Goal: Download file/media

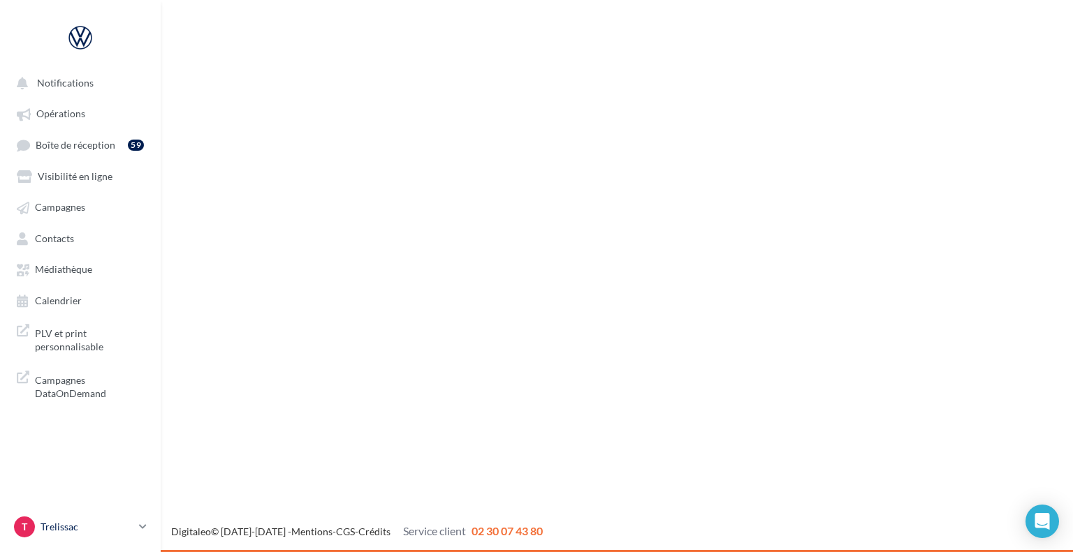
click at [135, 525] on link "T Trelissac vw-pahu-24750" at bounding box center [80, 527] width 138 height 27
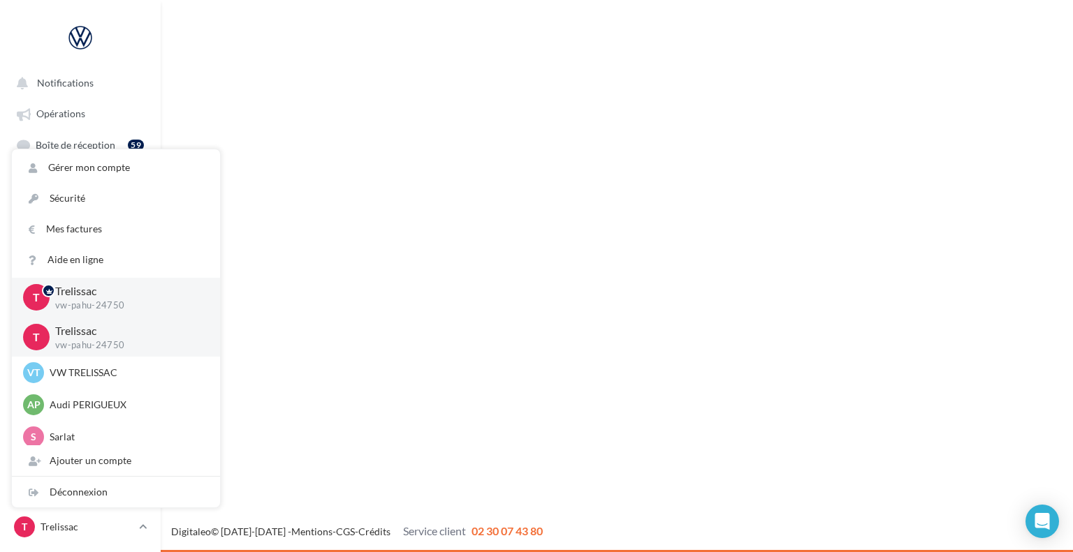
click at [328, 251] on div "Notifications Opérations Boîte de réception 59 Visibilité en ligne Campagnes Co…" at bounding box center [536, 276] width 1073 height 552
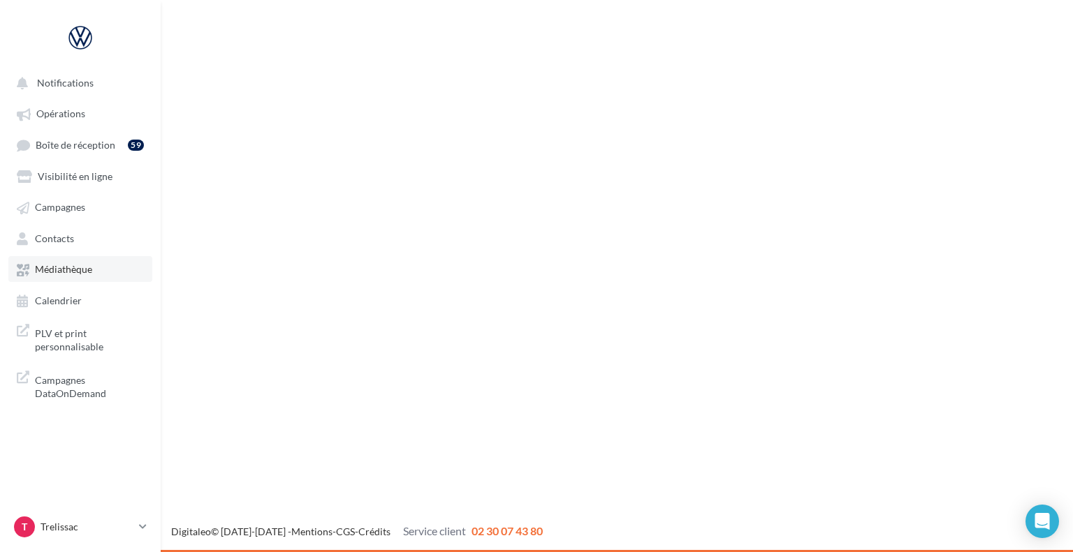
click at [73, 273] on span "Médiathèque" at bounding box center [63, 270] width 57 height 12
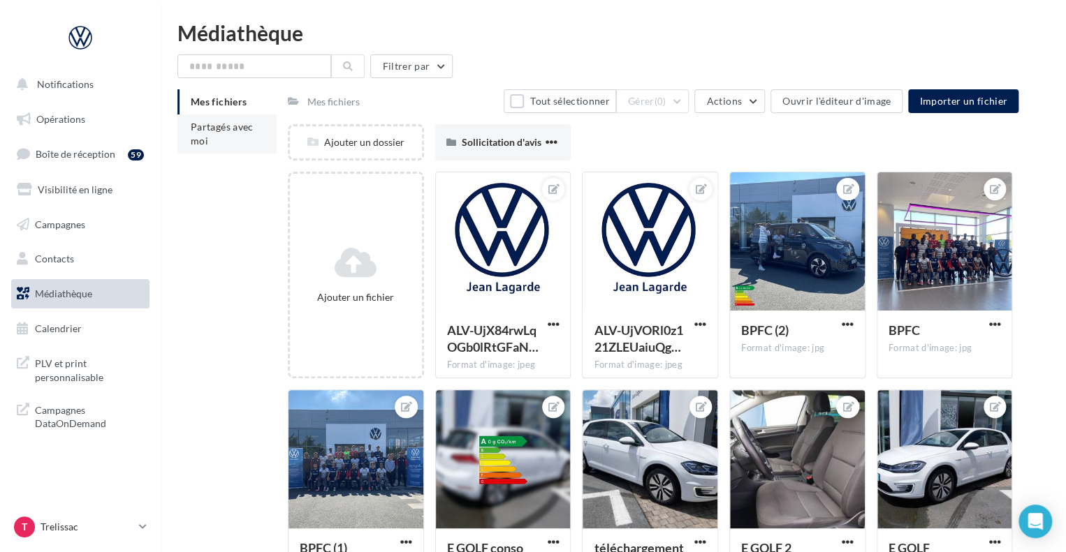
click at [221, 140] on li "Partagés avec moi" at bounding box center [226, 134] width 99 height 39
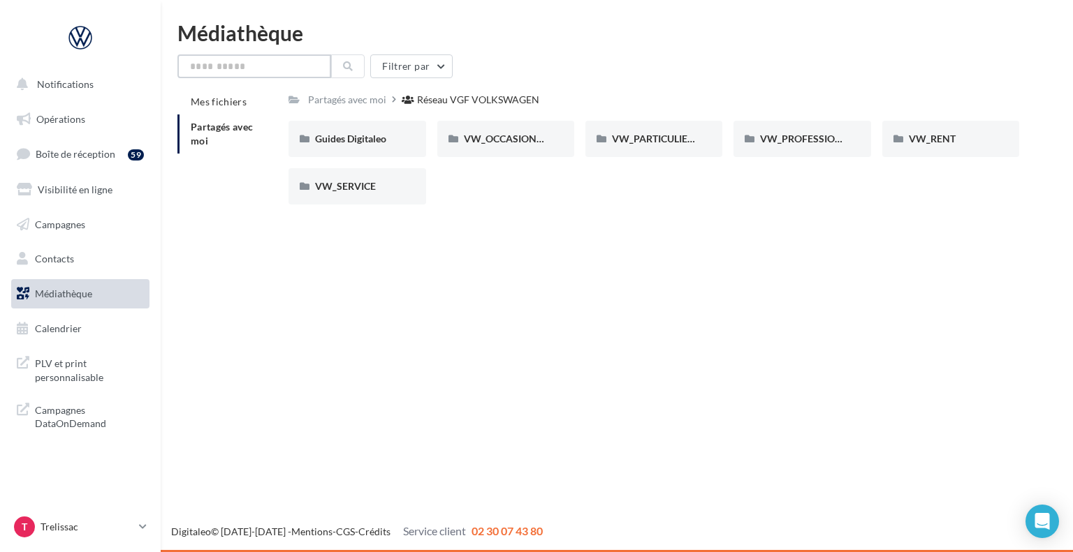
click at [276, 65] on input "text" at bounding box center [254, 66] width 154 height 24
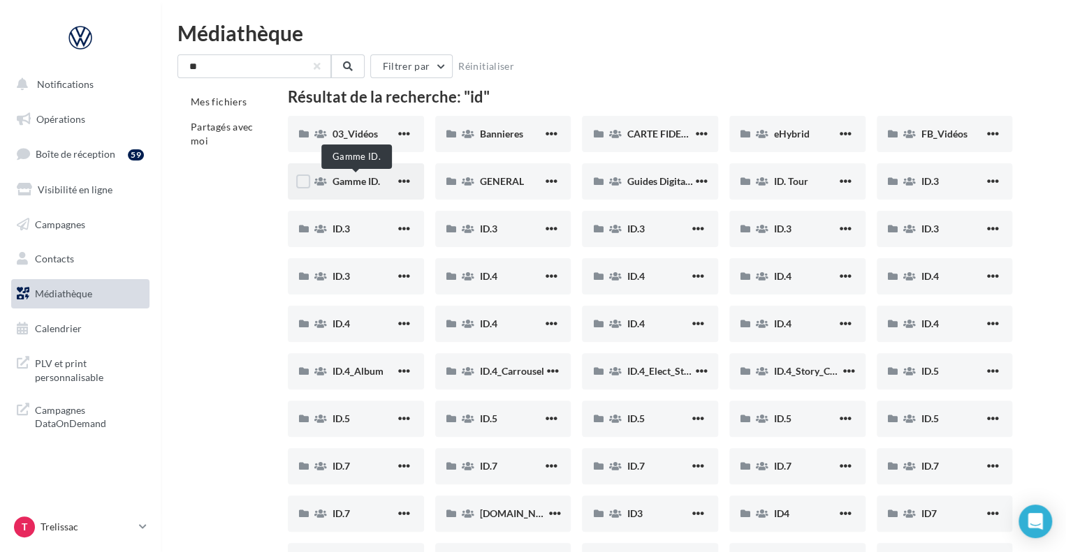
click at [379, 186] on span "Gamme ID." at bounding box center [355, 181] width 47 height 12
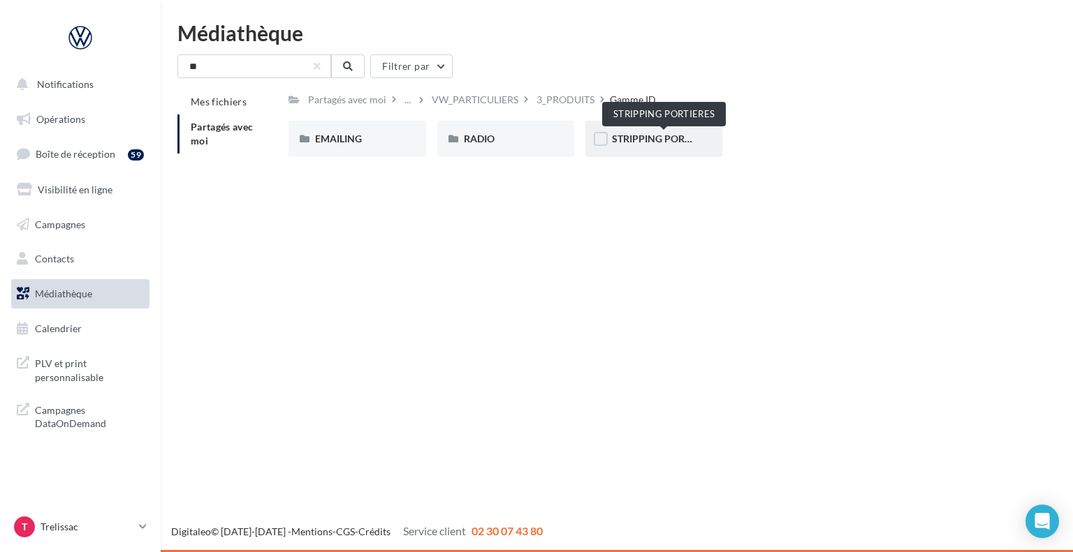
click at [630, 136] on span "STRIPPING PORTIERES" at bounding box center [664, 139] width 104 height 12
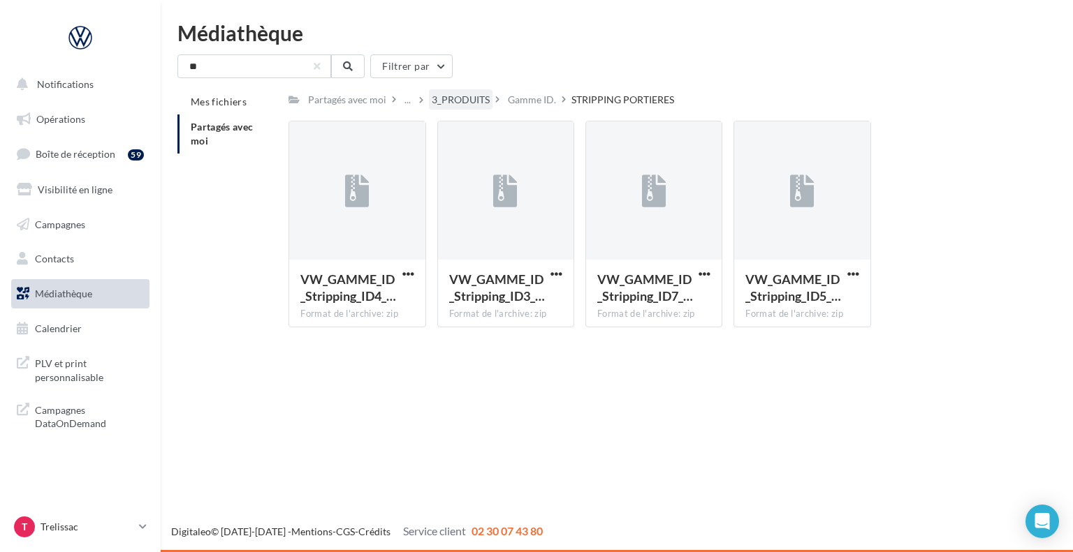
click at [478, 101] on div "3_PRODUITS" at bounding box center [461, 100] width 58 height 14
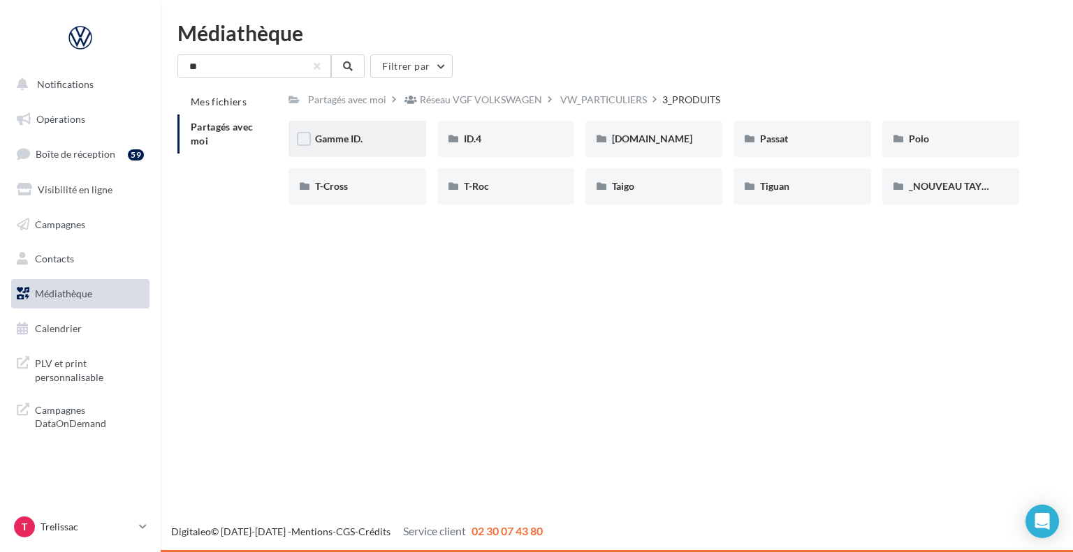
click at [391, 147] on div "Gamme ID." at bounding box center [356, 139] width 137 height 36
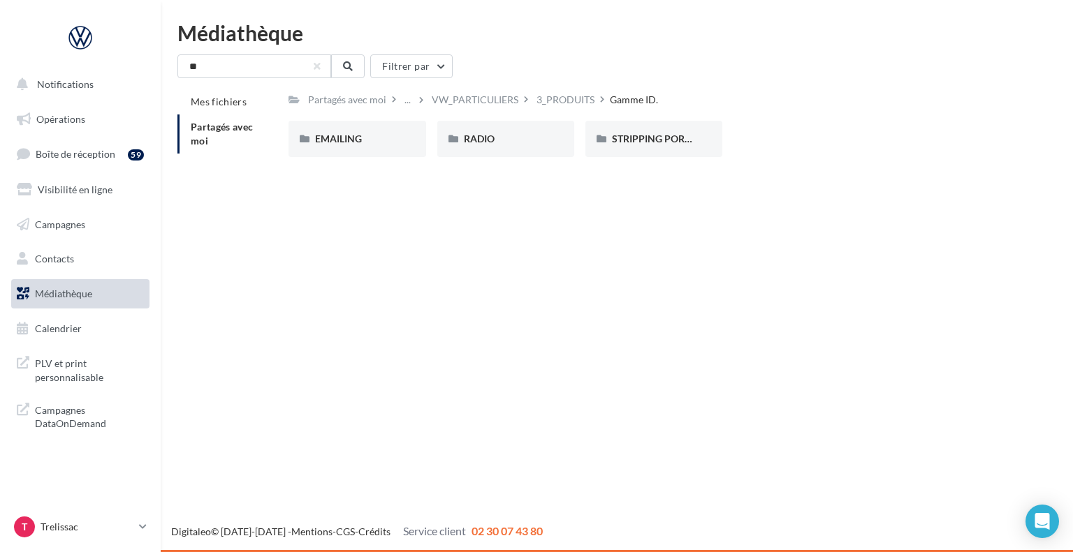
click at [391, 147] on div "EMAILING" at bounding box center [356, 139] width 137 height 36
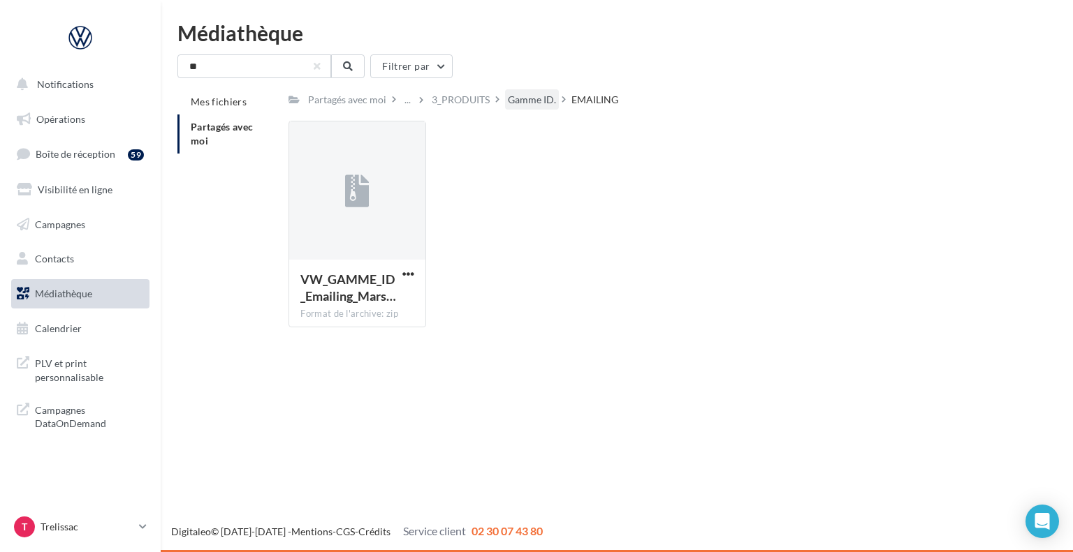
click at [541, 96] on div "Gamme ID." at bounding box center [532, 100] width 48 height 14
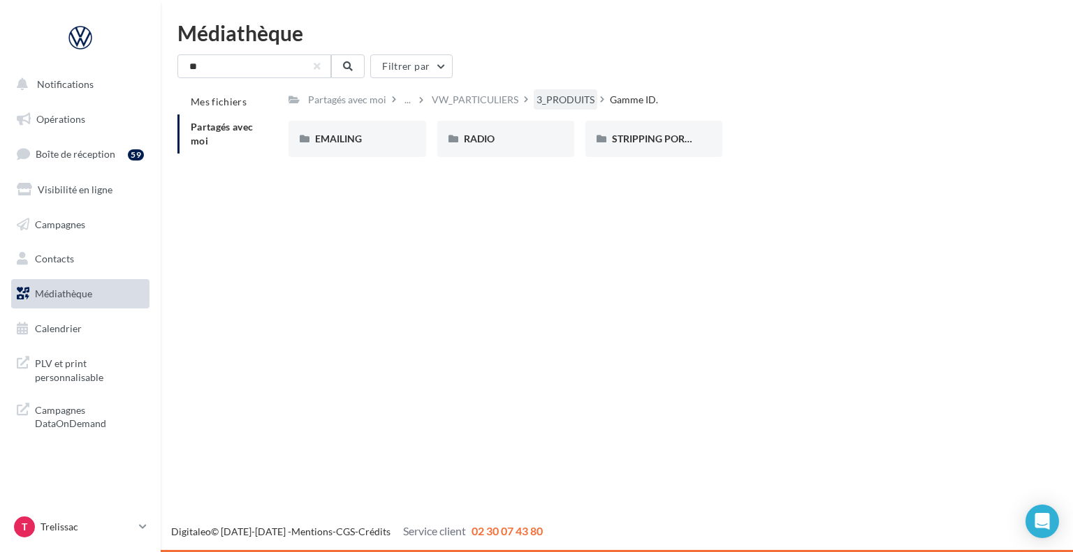
click at [563, 101] on div "3_PRODUITS" at bounding box center [565, 100] width 58 height 14
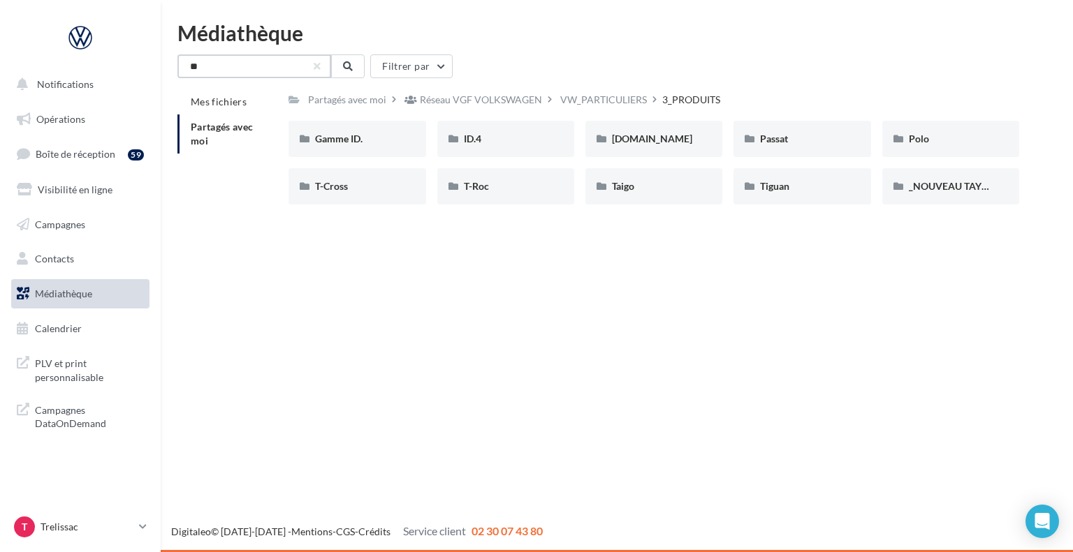
click at [312, 61] on input "**" at bounding box center [254, 66] width 154 height 24
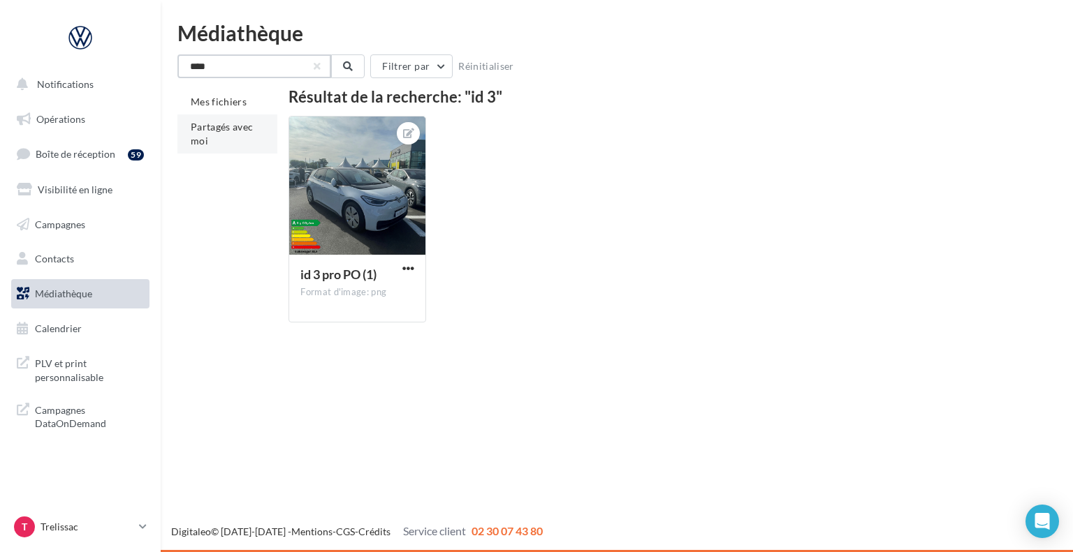
type input "****"
click at [226, 136] on li "Partagés avec moi" at bounding box center [227, 134] width 100 height 39
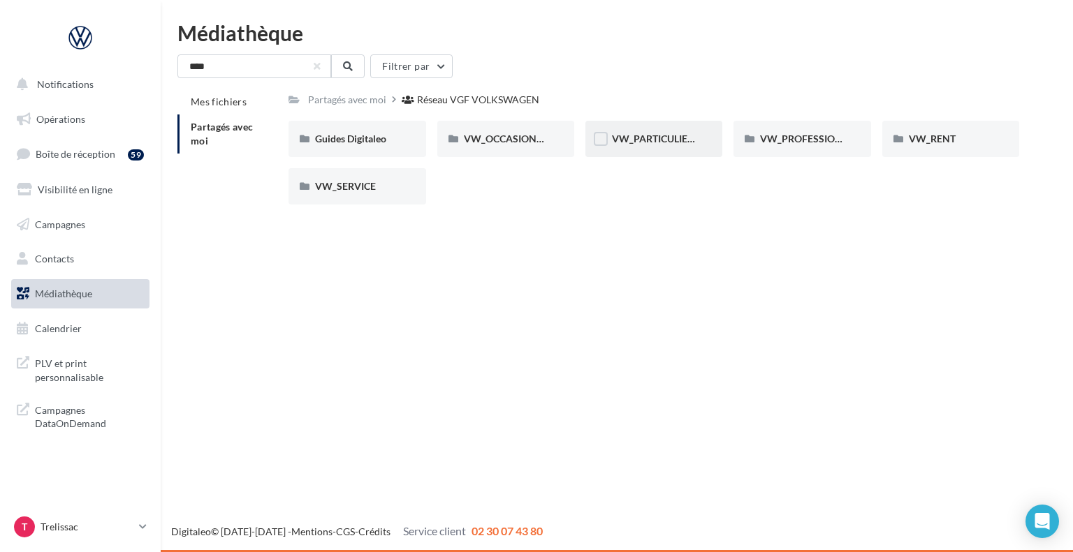
click at [663, 145] on div "VW_PARTICULIERS" at bounding box center [654, 139] width 84 height 14
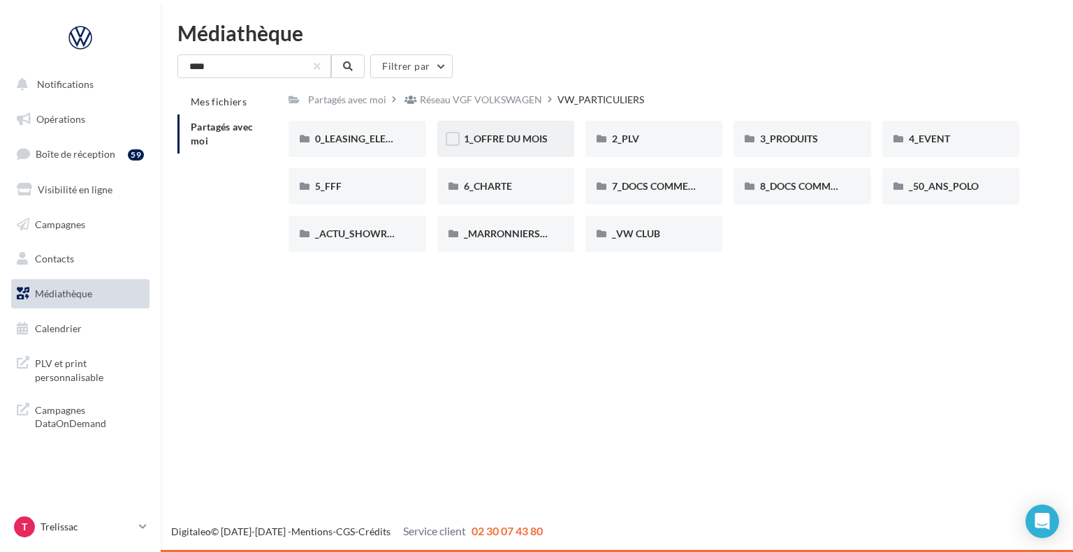
click at [550, 146] on div "1_OFFRE DU MOIS" at bounding box center [505, 139] width 137 height 36
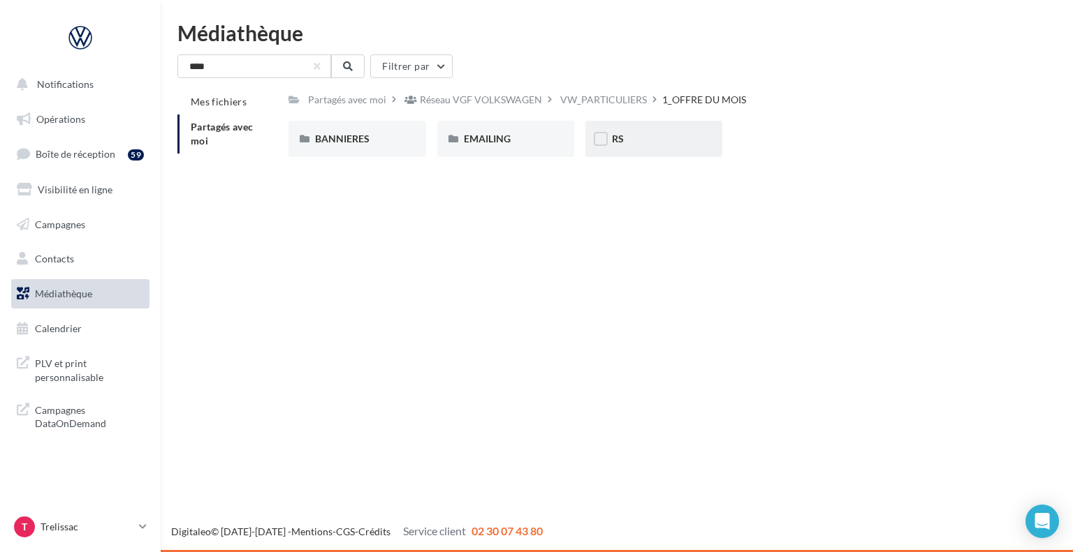
click at [628, 156] on div "RS" at bounding box center [653, 139] width 137 height 36
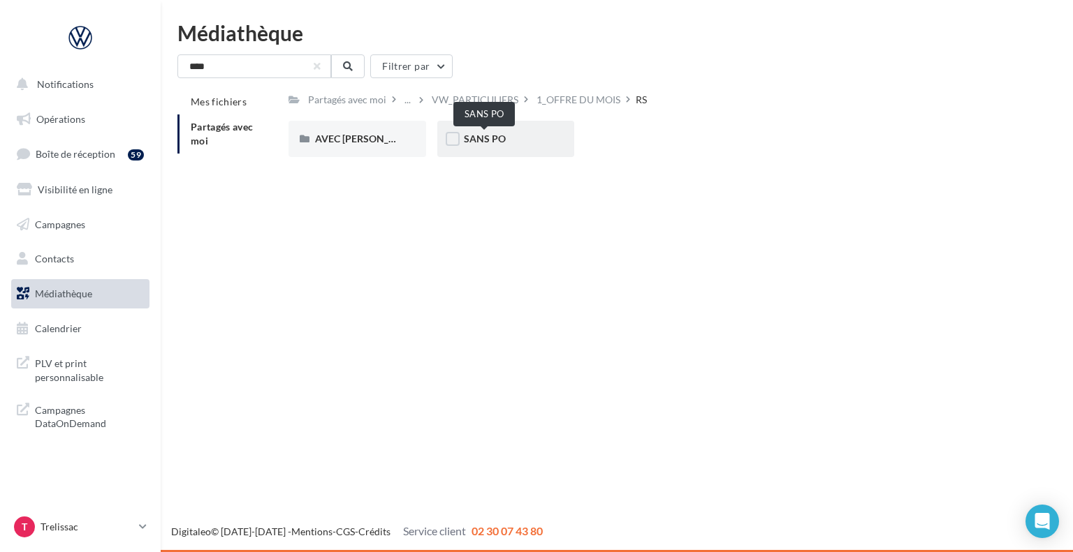
click at [483, 138] on span "SANS PO" at bounding box center [485, 139] width 42 height 12
click at [373, 139] on div "ID.3" at bounding box center [357, 139] width 84 height 14
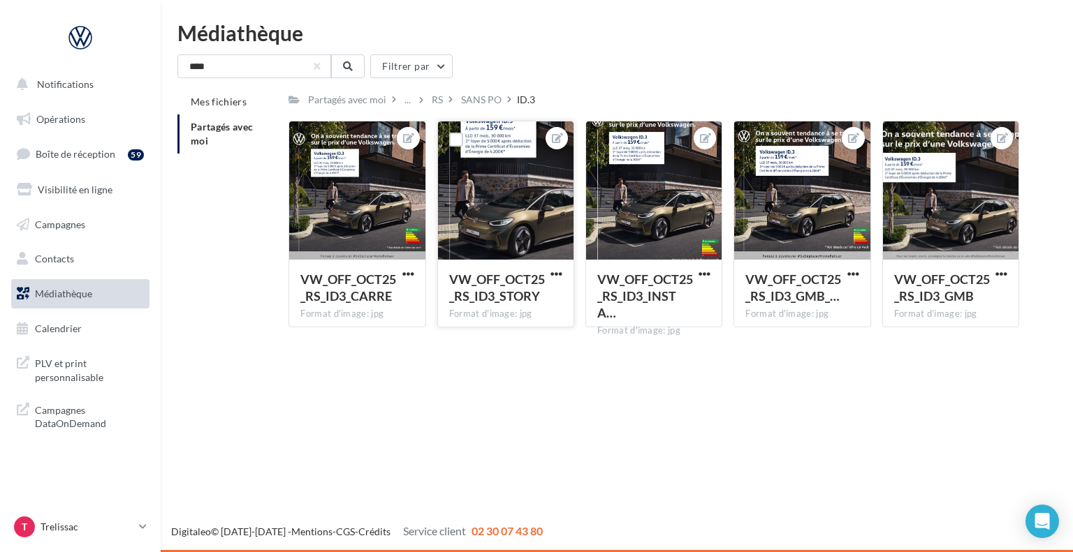
click at [483, 169] on div at bounding box center [505, 192] width 135 height 140
click at [555, 133] on icon at bounding box center [557, 138] width 11 height 10
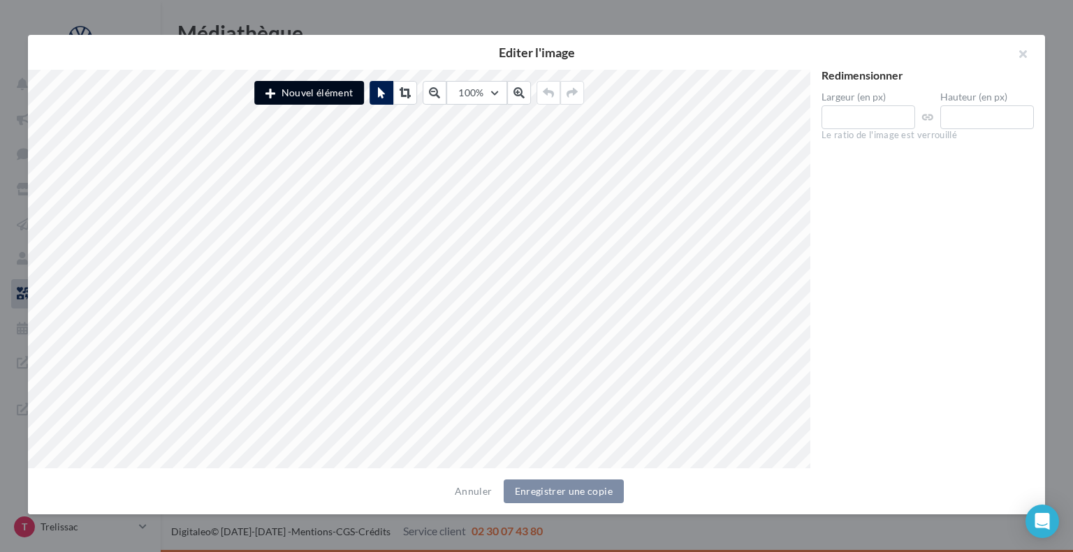
click at [332, 100] on button "Nouvel élément" at bounding box center [309, 93] width 110 height 24
click at [1025, 49] on button "button" at bounding box center [1017, 56] width 56 height 42
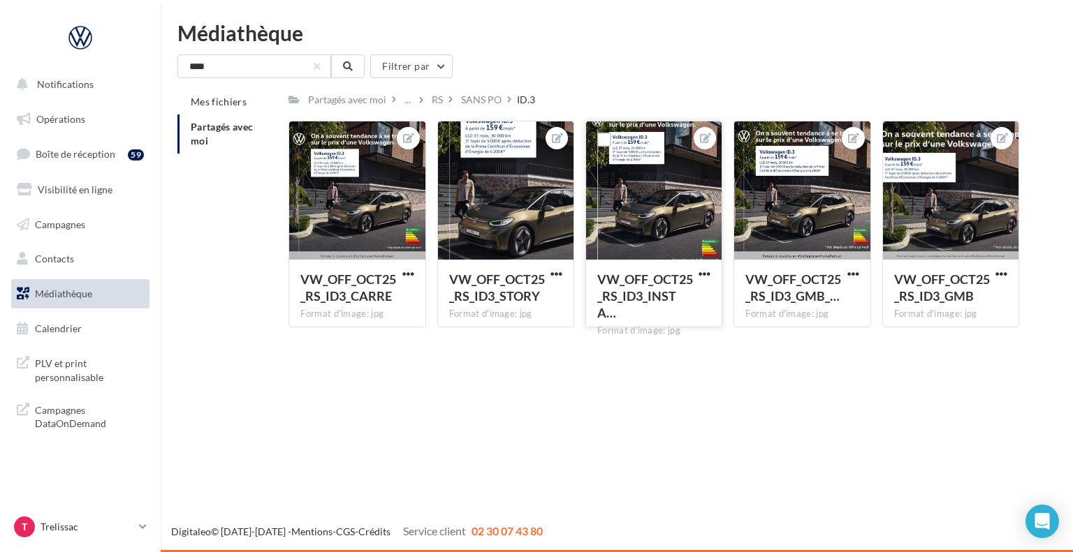
click at [673, 179] on div at bounding box center [653, 192] width 135 height 140
click at [702, 140] on icon at bounding box center [705, 138] width 11 height 10
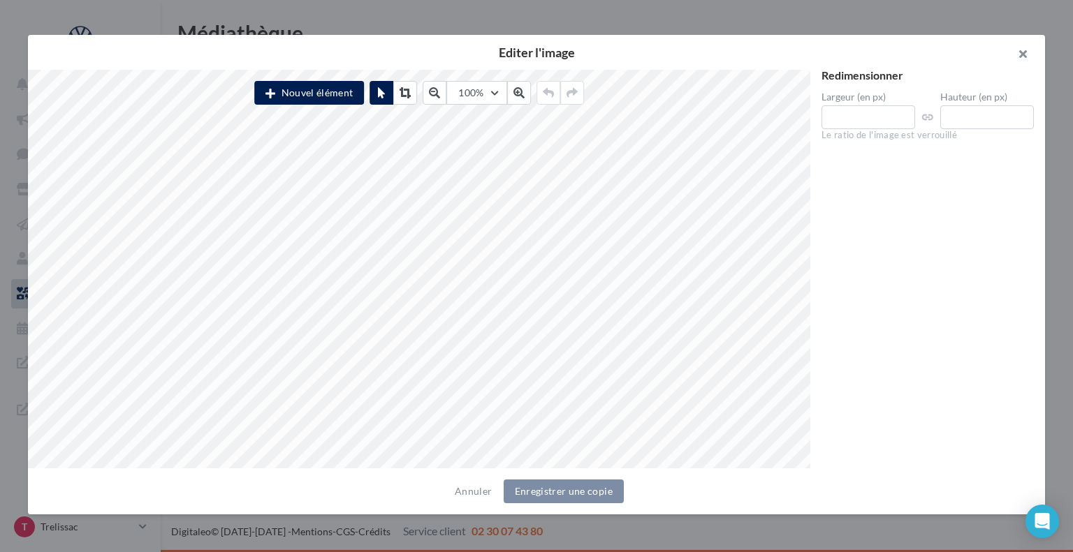
click at [1025, 54] on button "button" at bounding box center [1017, 56] width 56 height 42
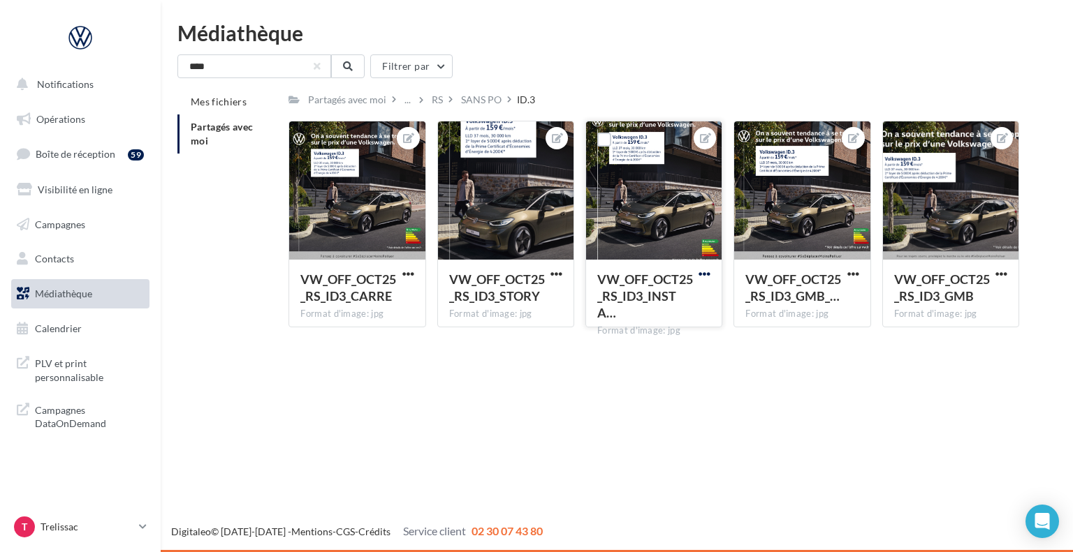
click at [705, 275] on span "button" at bounding box center [704, 274] width 12 height 12
click at [668, 340] on button "Télécharger" at bounding box center [639, 338] width 147 height 36
click at [376, 186] on div at bounding box center [356, 192] width 135 height 140
click at [409, 135] on icon at bounding box center [408, 138] width 11 height 10
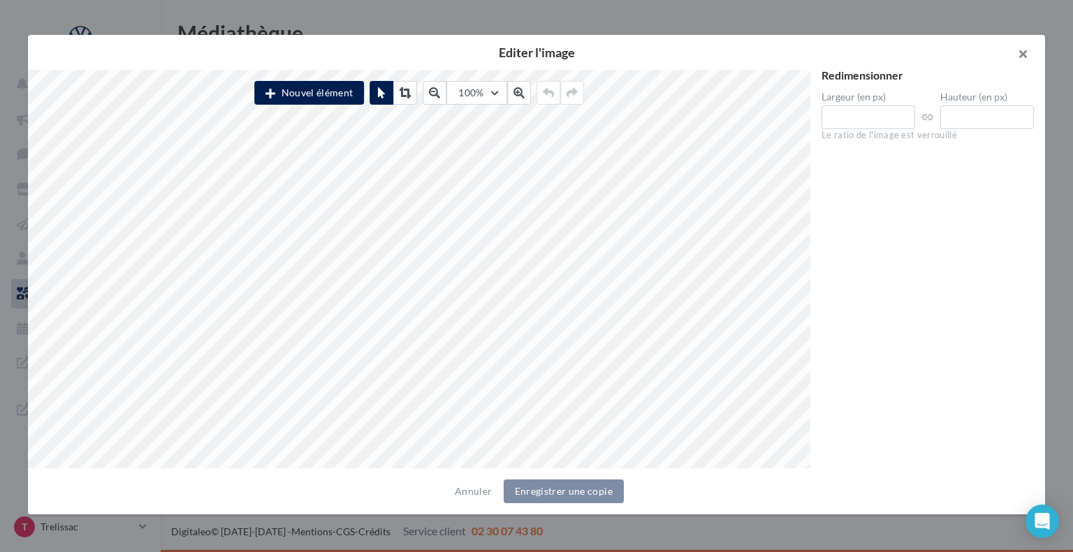
click at [1027, 50] on button "button" at bounding box center [1017, 56] width 56 height 42
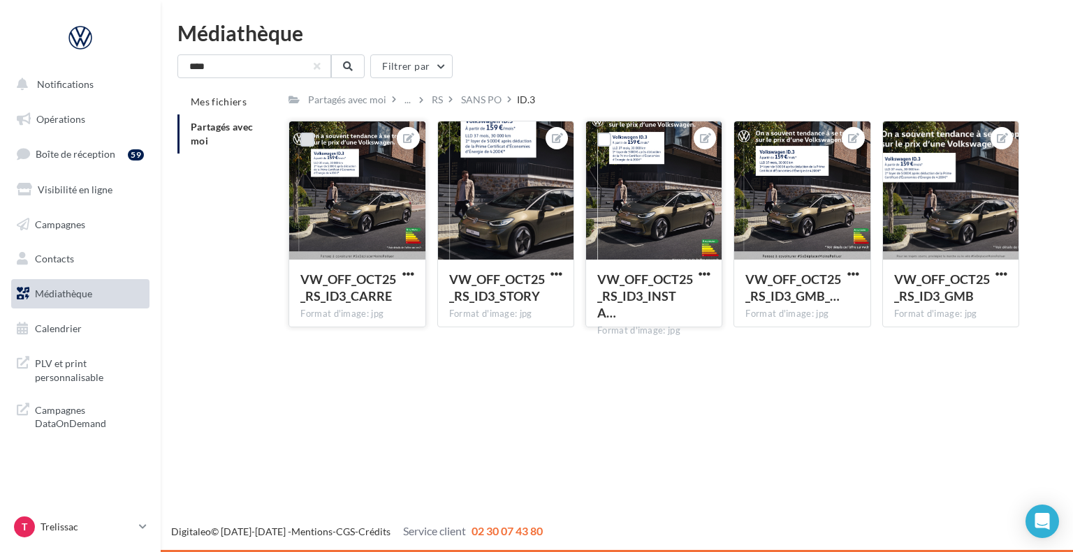
click at [310, 136] on label at bounding box center [307, 140] width 14 height 14
click at [409, 270] on span "button" at bounding box center [408, 274] width 12 height 12
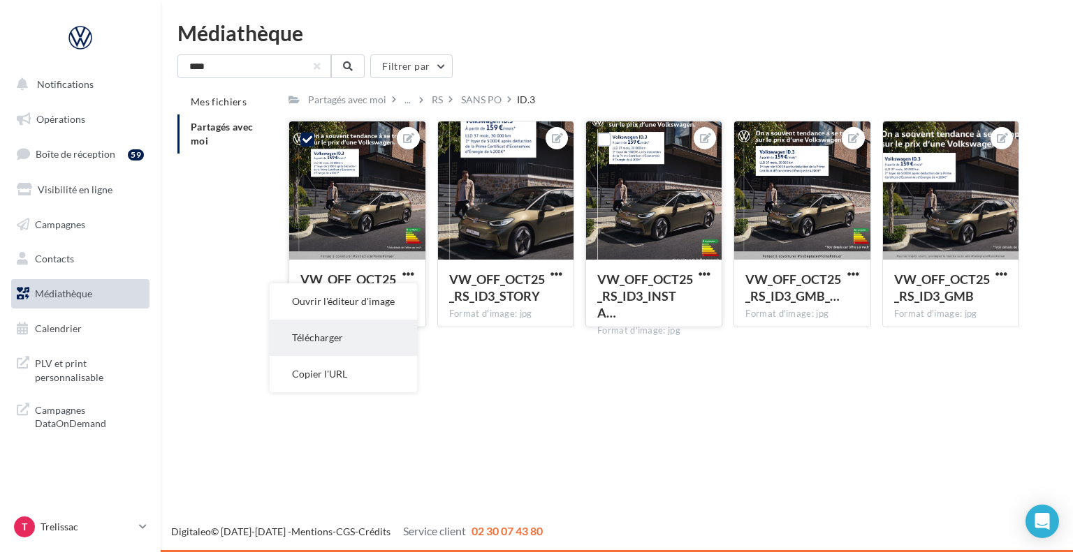
click at [374, 347] on button "Télécharger" at bounding box center [343, 338] width 147 height 36
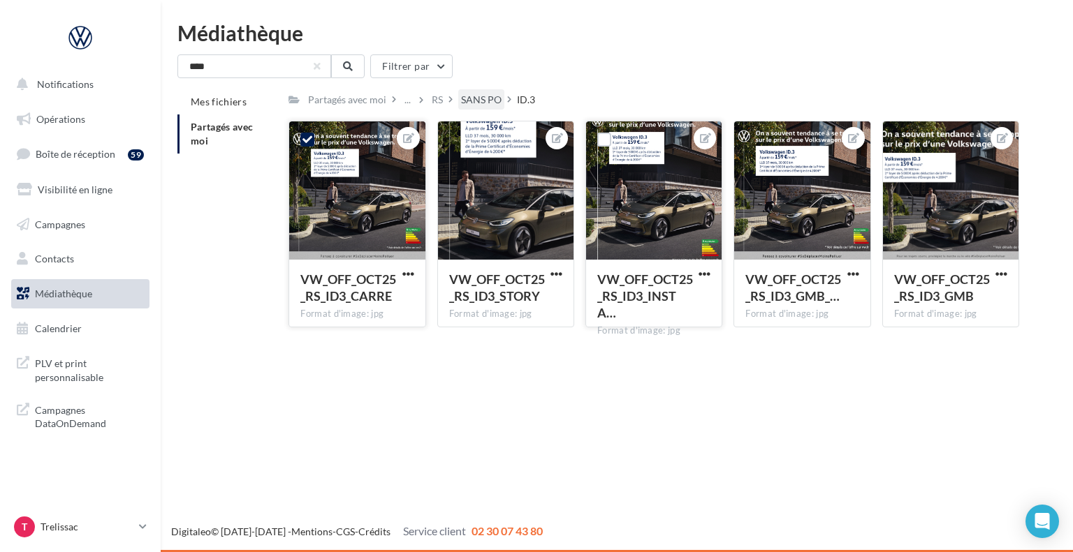
click at [486, 101] on div "SANS PO" at bounding box center [481, 100] width 41 height 14
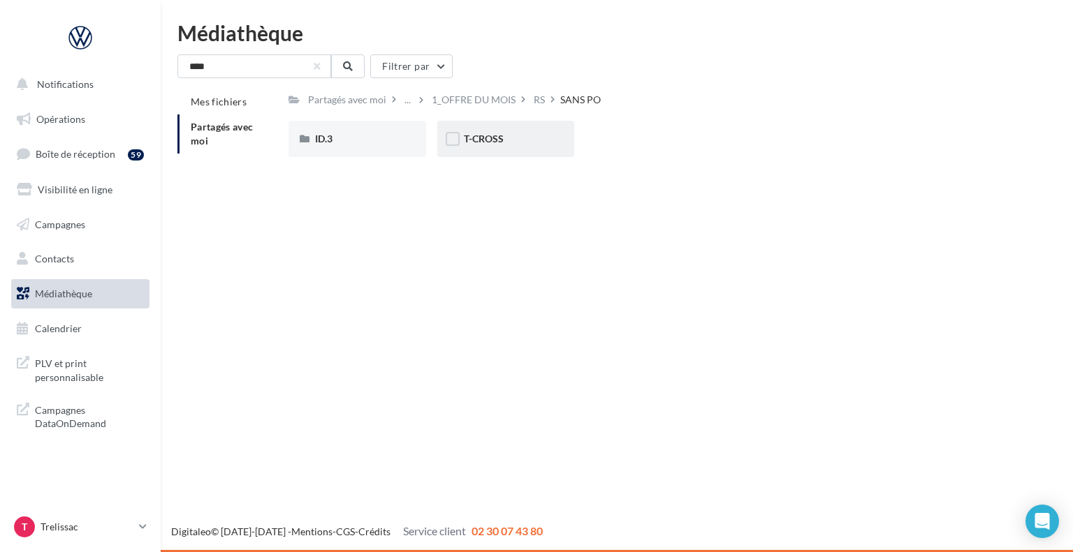
click at [503, 145] on div "T-CROSS" at bounding box center [506, 139] width 84 height 14
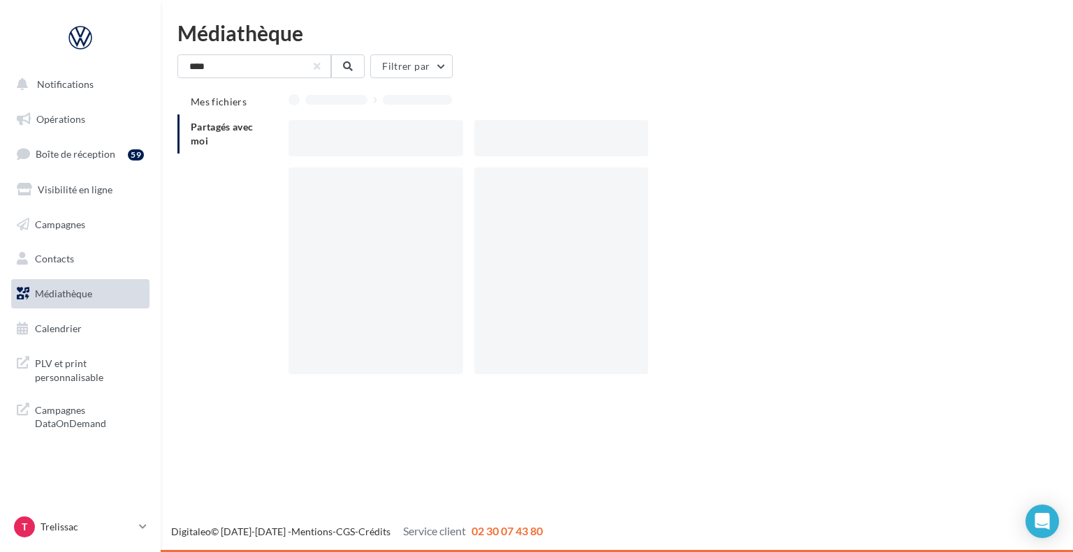
click at [503, 145] on div at bounding box center [561, 138] width 174 height 36
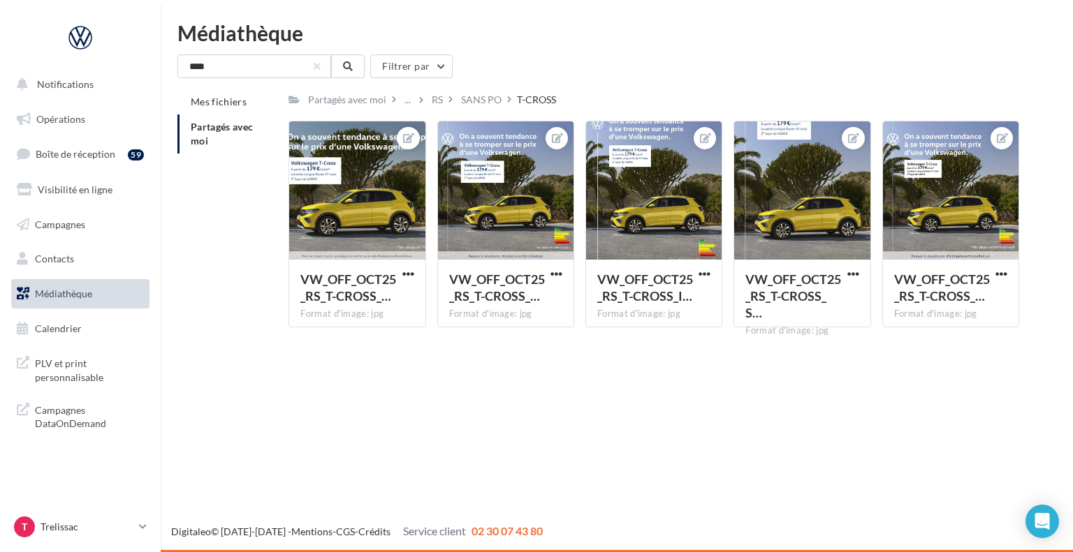
click at [628, 455] on div "Notifications Opérations Boîte de réception 59 Visibilité en ligne Campagnes Co…" at bounding box center [536, 276] width 1073 height 552
click at [830, 170] on div at bounding box center [801, 192] width 135 height 140
click at [645, 200] on div at bounding box center [653, 192] width 135 height 140
click at [701, 131] on button at bounding box center [704, 138] width 11 height 17
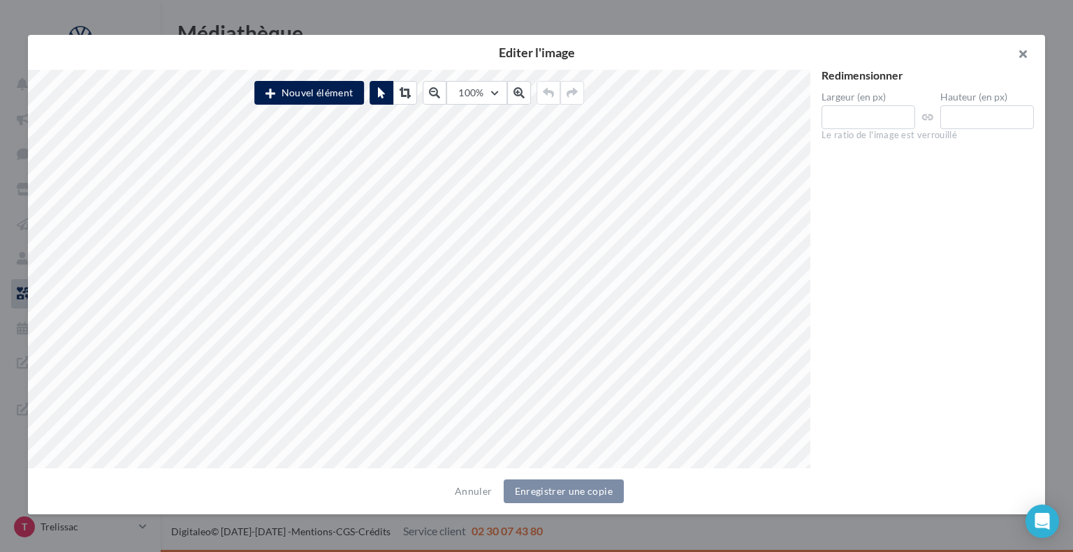
click at [1022, 50] on button "button" at bounding box center [1017, 56] width 56 height 42
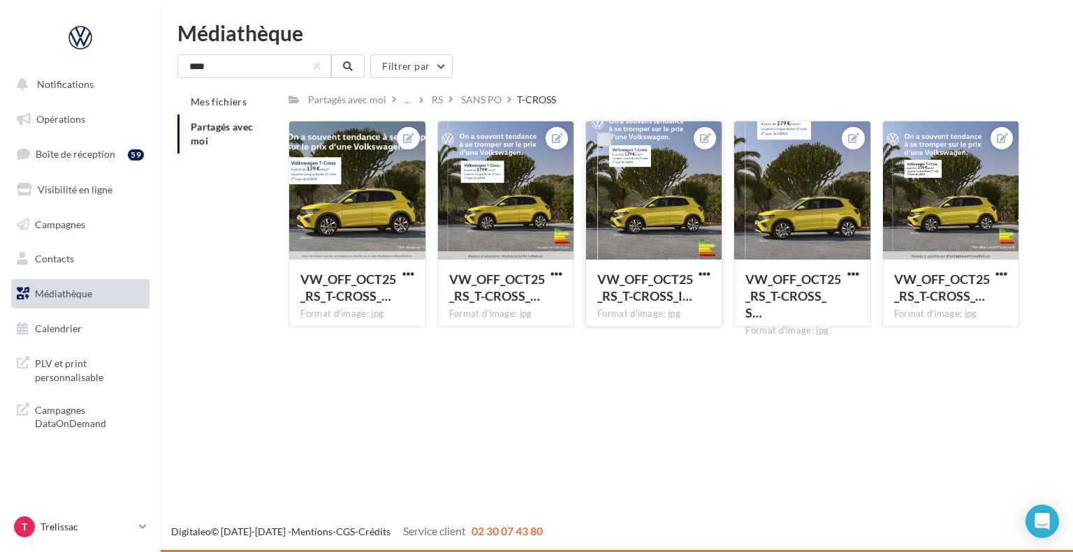
click at [603, 142] on label at bounding box center [604, 140] width 14 height 14
click at [705, 275] on span "button" at bounding box center [704, 274] width 12 height 12
click at [660, 351] on button "Télécharger" at bounding box center [639, 338] width 147 height 36
click at [405, 142] on icon at bounding box center [408, 138] width 11 height 10
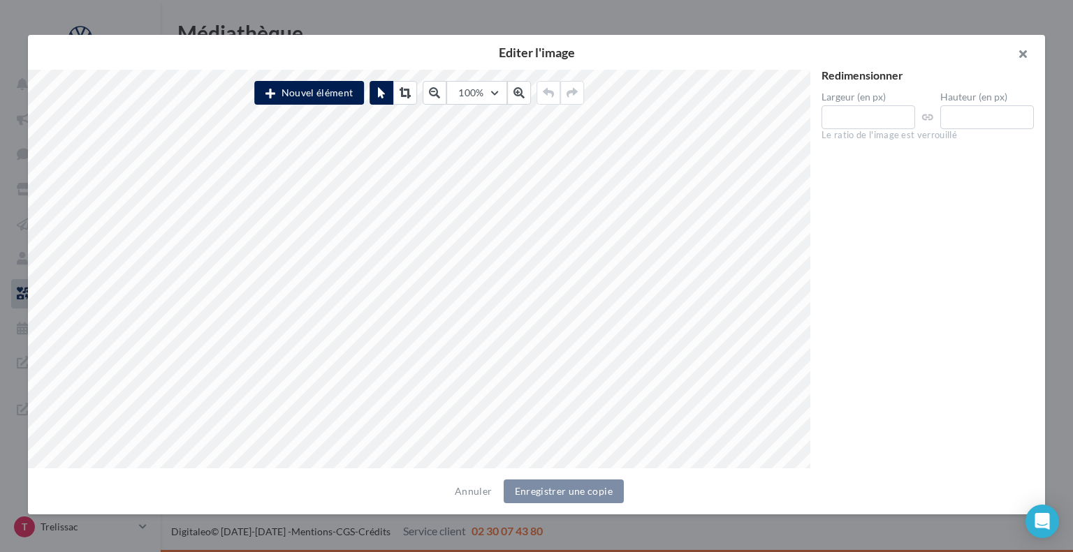
click at [1025, 48] on button "button" at bounding box center [1017, 56] width 56 height 42
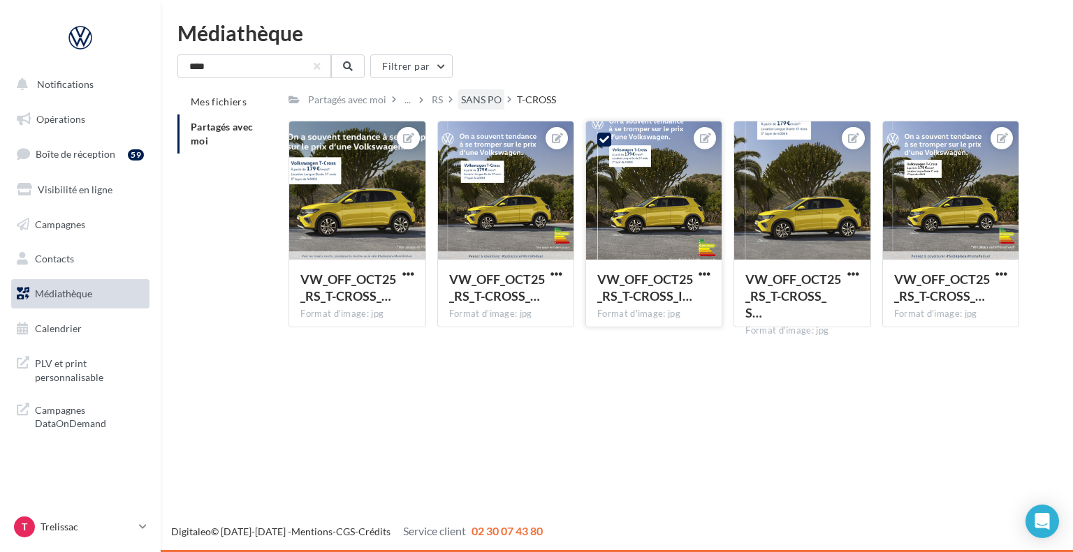
click at [484, 105] on div "SANS PO" at bounding box center [481, 100] width 41 height 14
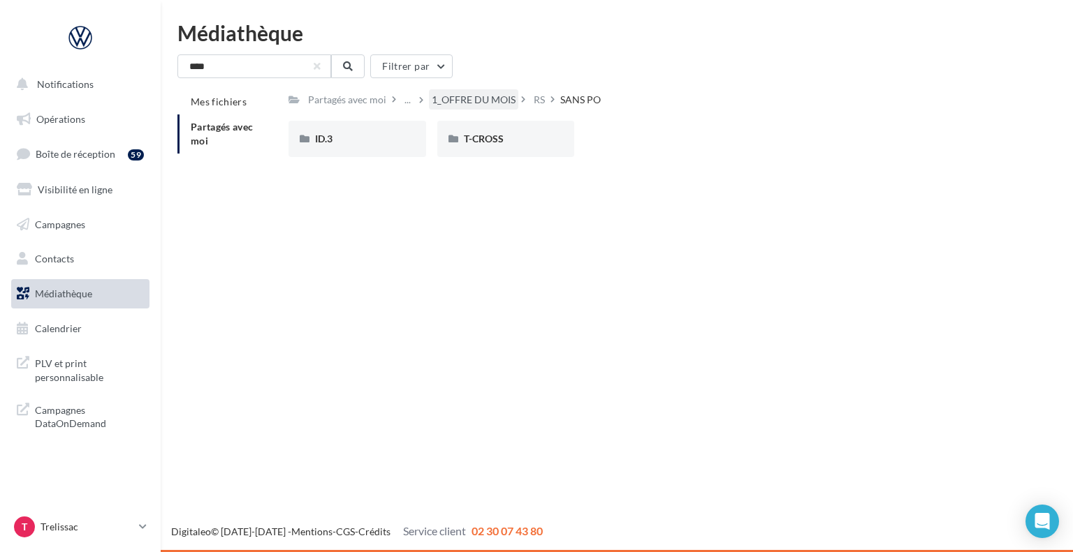
click at [486, 106] on div "1_OFFRE DU MOIS" at bounding box center [474, 100] width 84 height 14
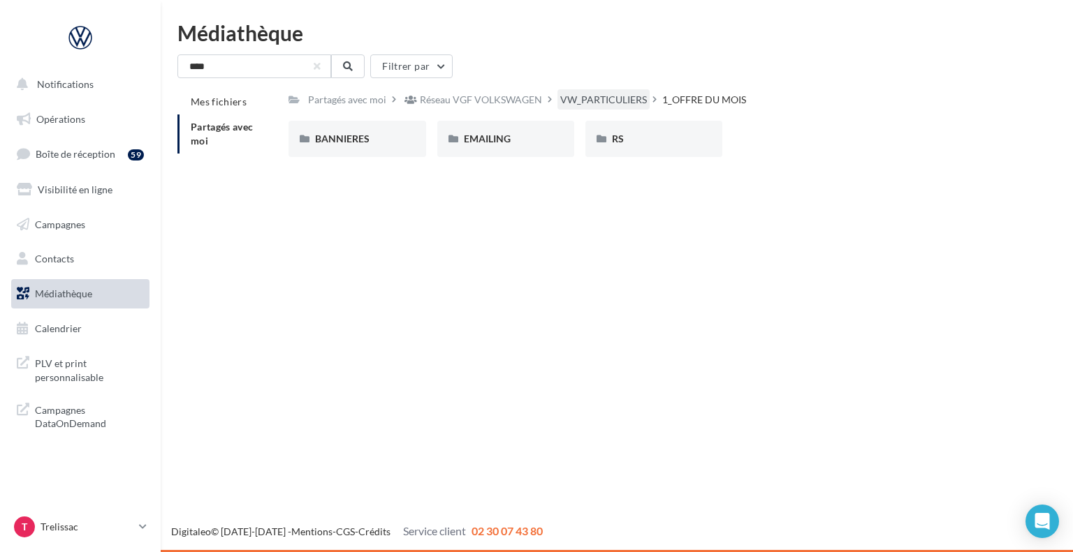
click at [603, 101] on div "VW_PARTICULIERS" at bounding box center [603, 100] width 87 height 14
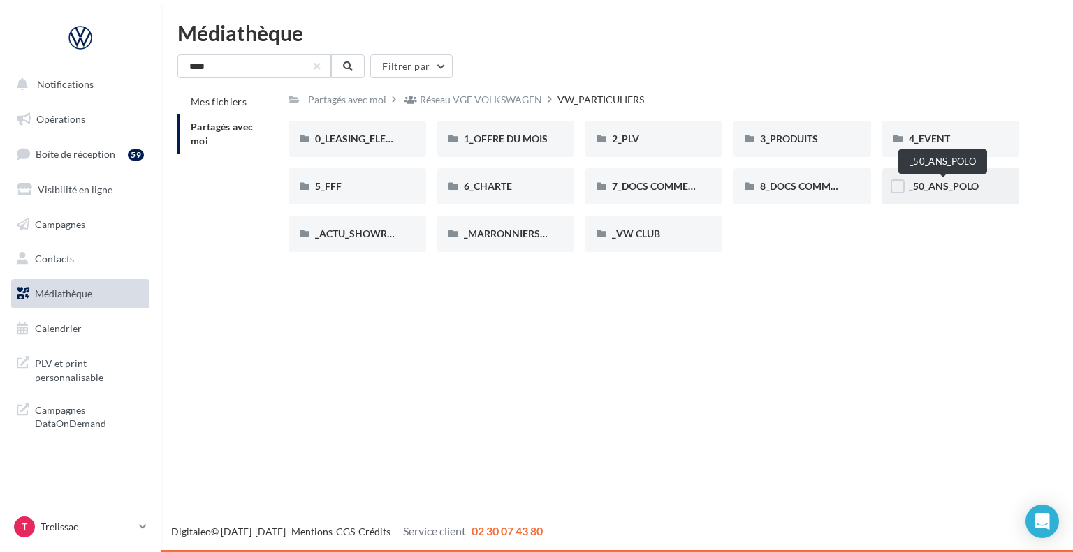
click at [925, 191] on span "_50_ANS_POLO" at bounding box center [944, 186] width 70 height 12
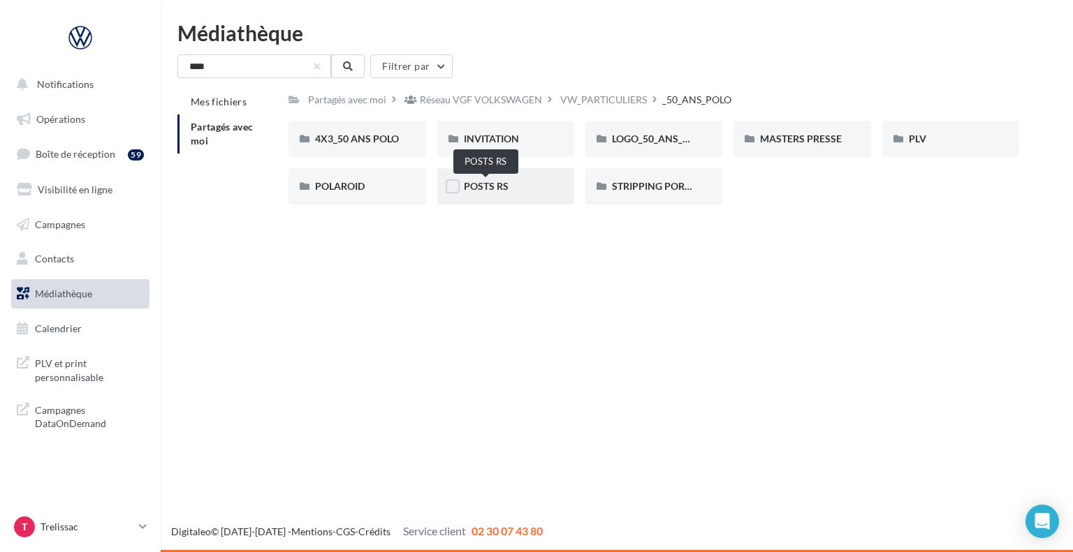
click at [501, 191] on span "POSTS RS" at bounding box center [486, 186] width 45 height 12
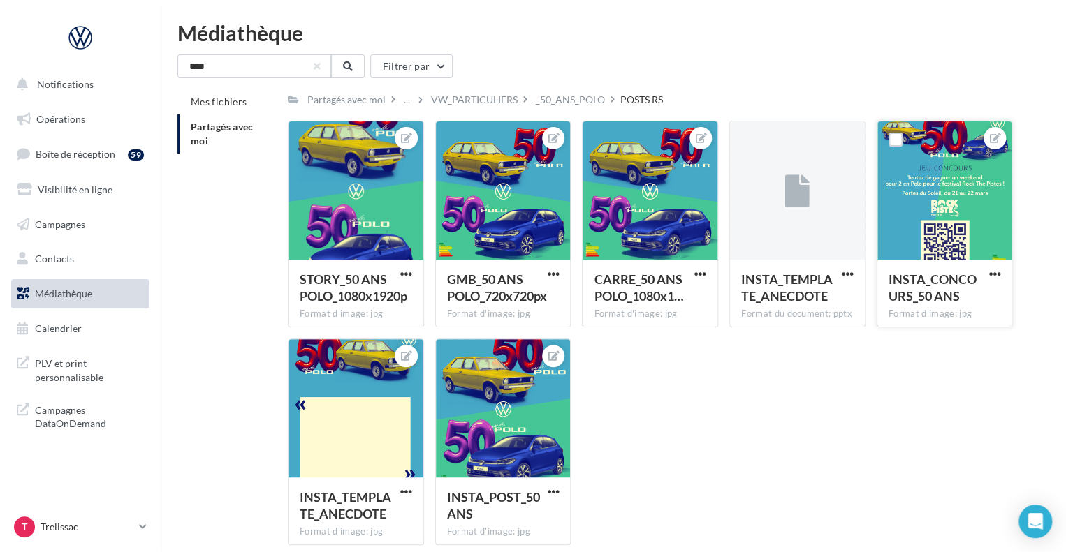
click at [914, 221] on div at bounding box center [944, 192] width 135 height 140
click at [985, 138] on div at bounding box center [994, 138] width 22 height 22
click at [992, 138] on icon at bounding box center [995, 138] width 11 height 10
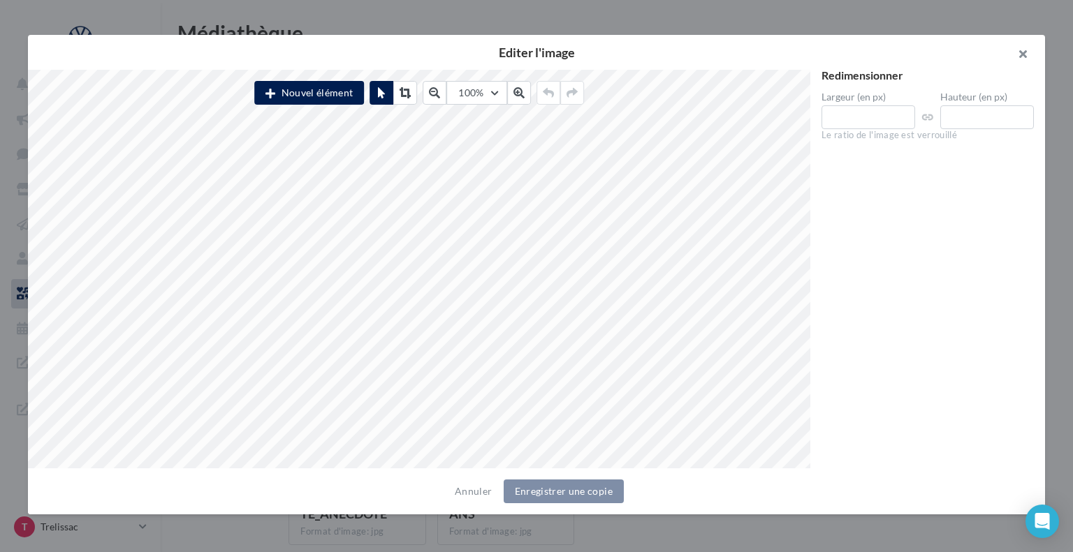
click at [1024, 50] on button "button" at bounding box center [1017, 56] width 56 height 42
